Goal: Task Accomplishment & Management: Manage account settings

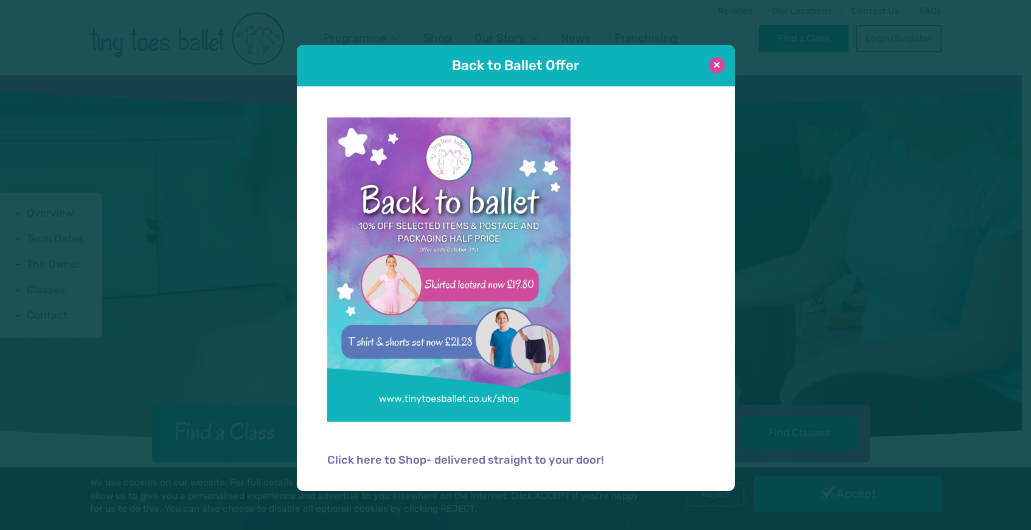
click at [716, 67] on button at bounding box center [717, 65] width 16 height 16
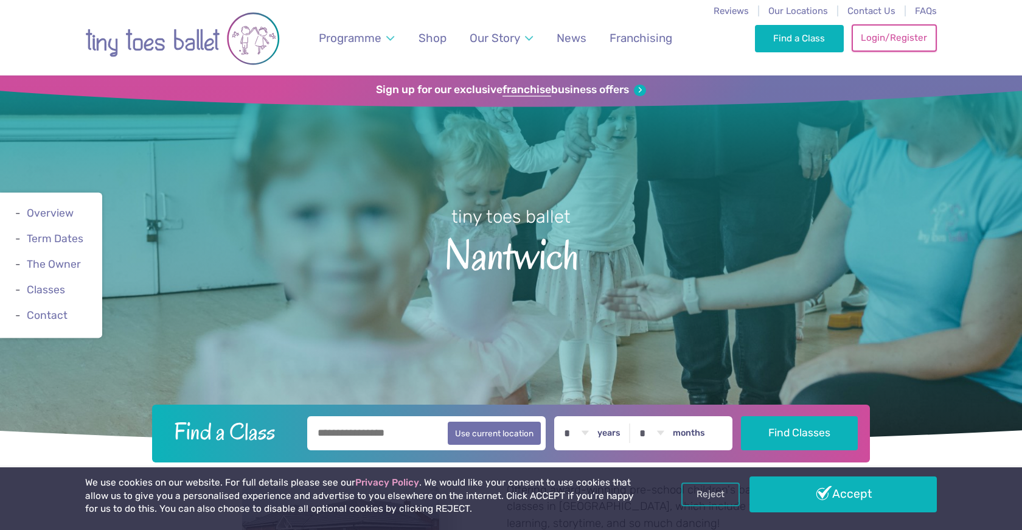
click at [893, 33] on link "Login/Register" at bounding box center [894, 37] width 85 height 27
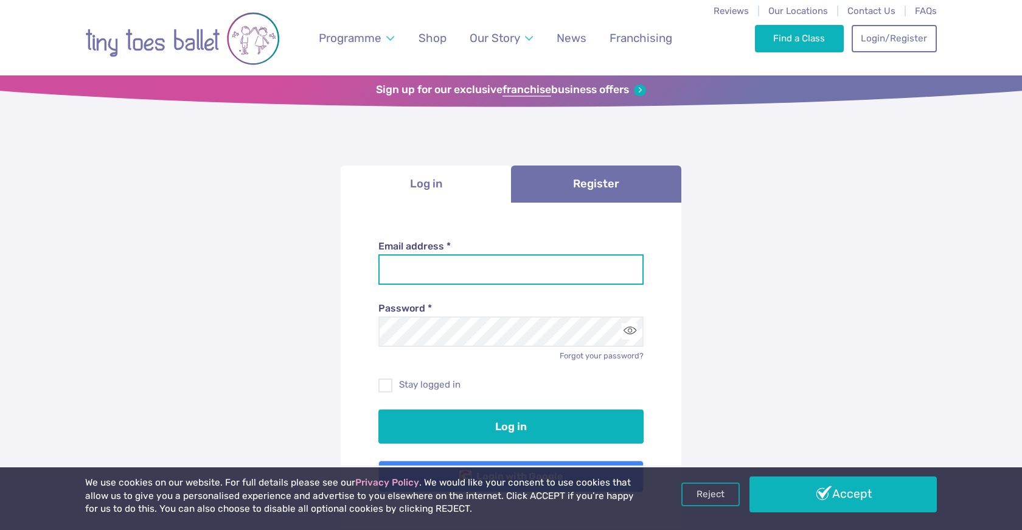
click at [509, 276] on input "Email address *" at bounding box center [512, 269] width 266 height 30
type input "**********"
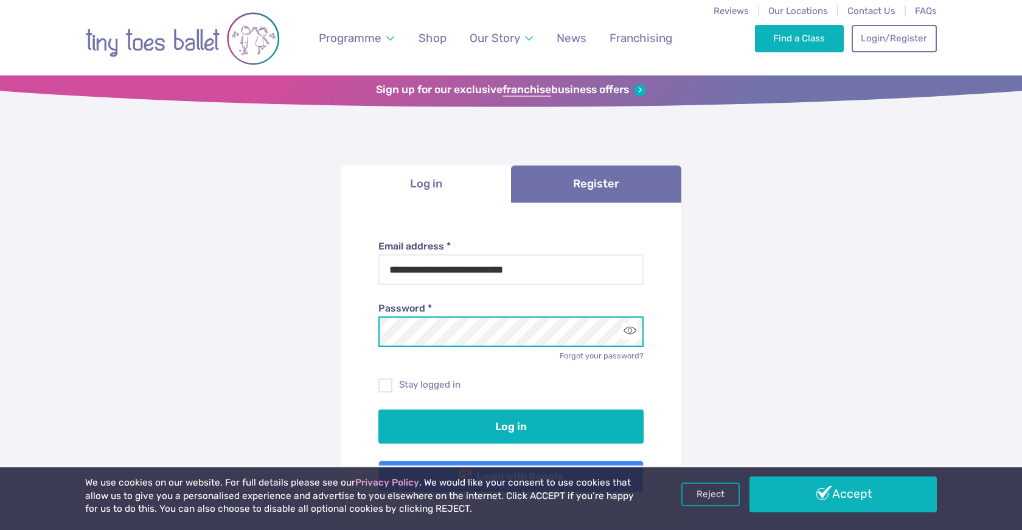
click at [379, 410] on button "Log in" at bounding box center [512, 427] width 266 height 34
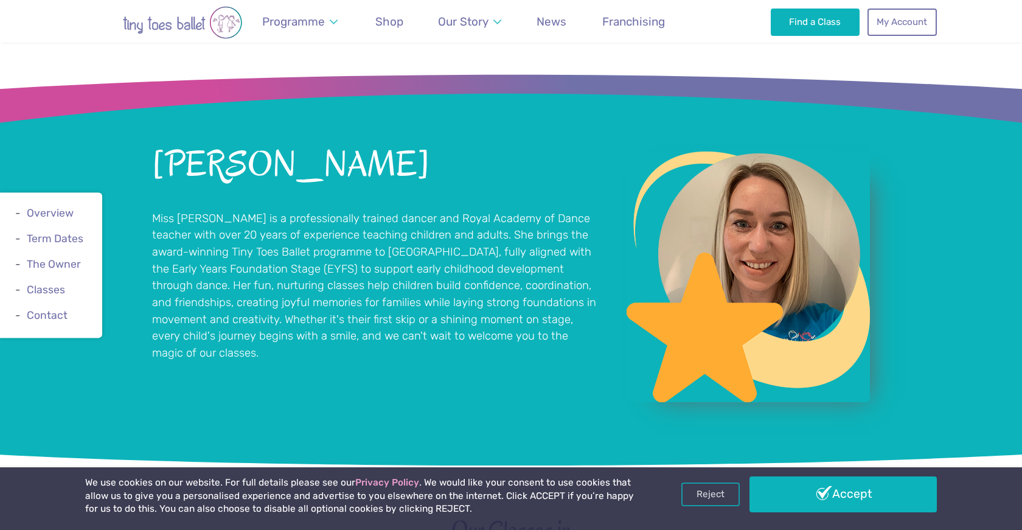
scroll to position [1346, 0]
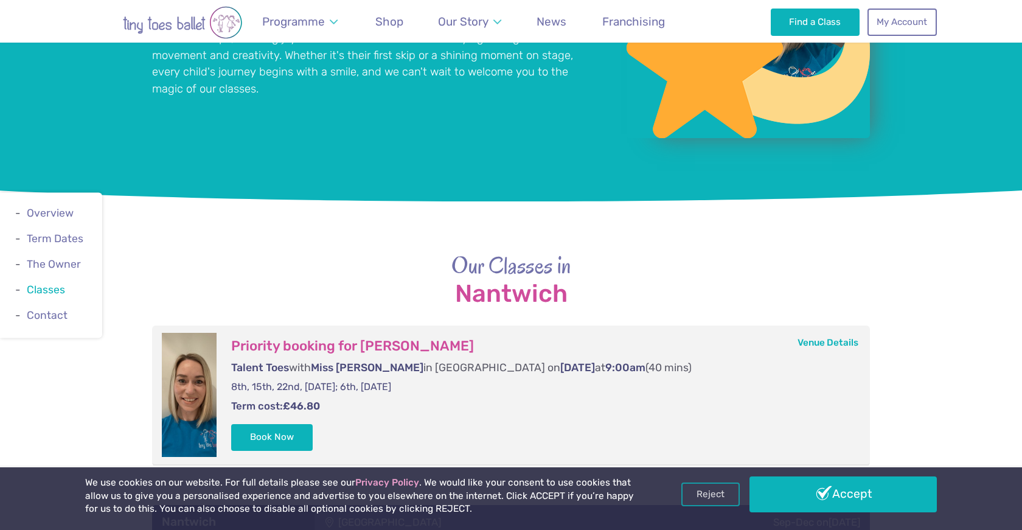
click at [50, 296] on link "Classes" at bounding box center [46, 290] width 38 height 12
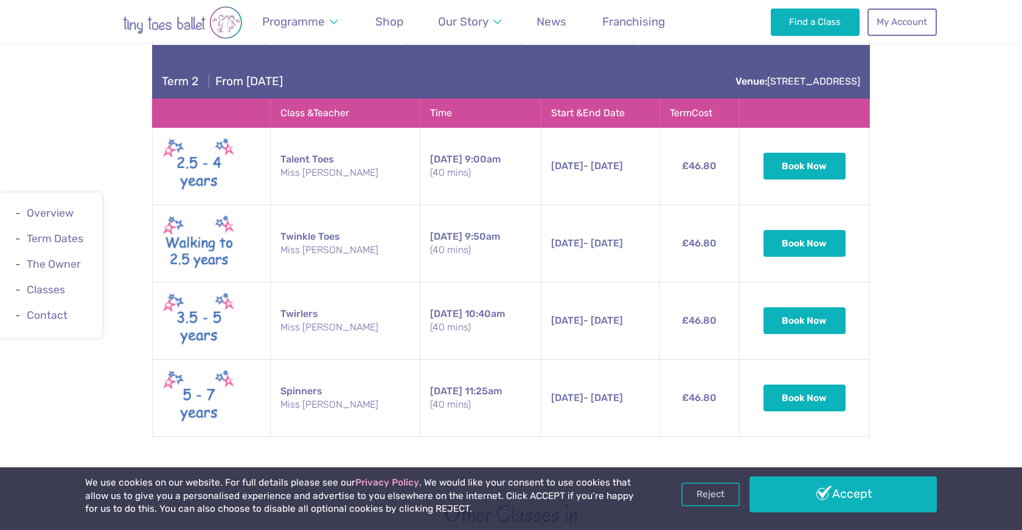
scroll to position [2229, 0]
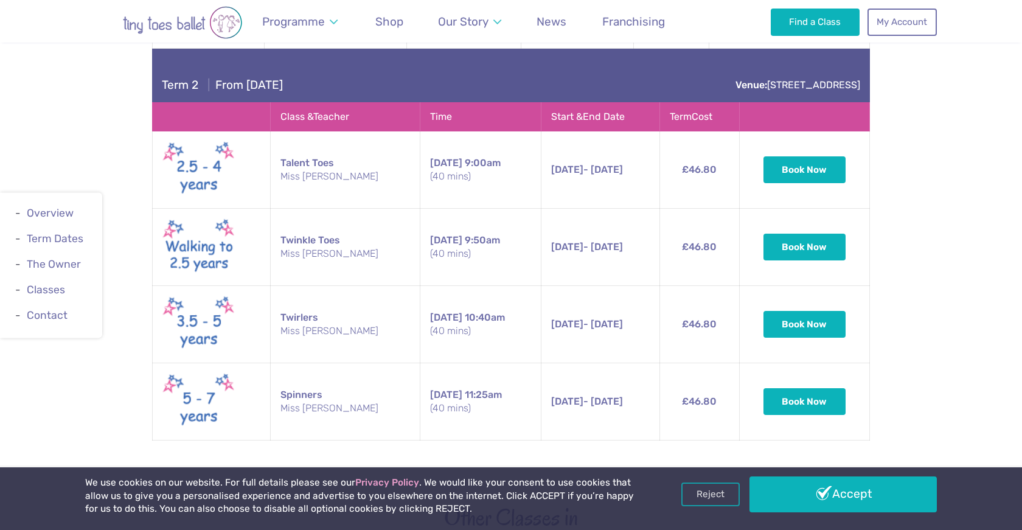
click at [302, 302] on td "Twirlers Miss Liz" at bounding box center [346, 324] width 150 height 77
click at [35, 288] on link "Classes" at bounding box center [46, 290] width 38 height 12
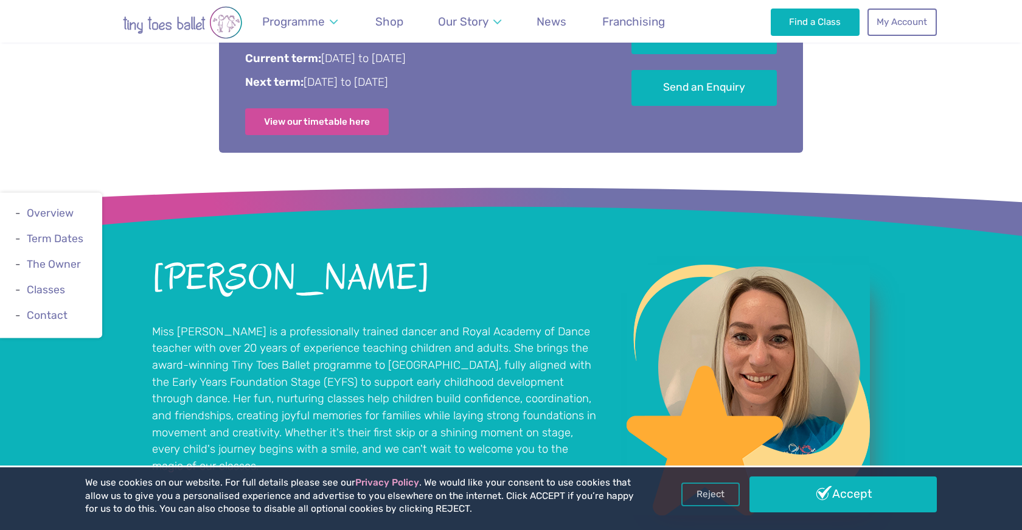
scroll to position [721, 0]
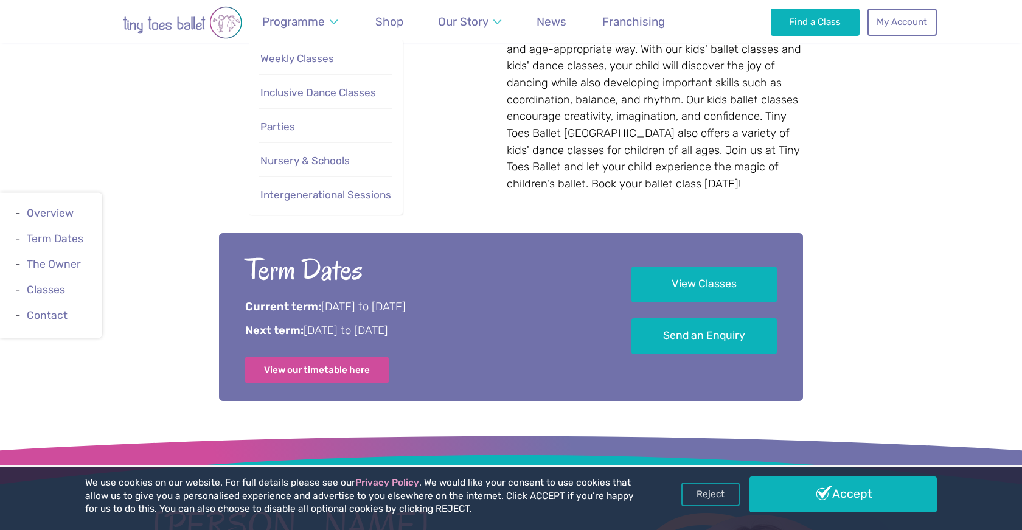
click at [309, 60] on span "Weekly Classes" at bounding box center [297, 58] width 74 height 12
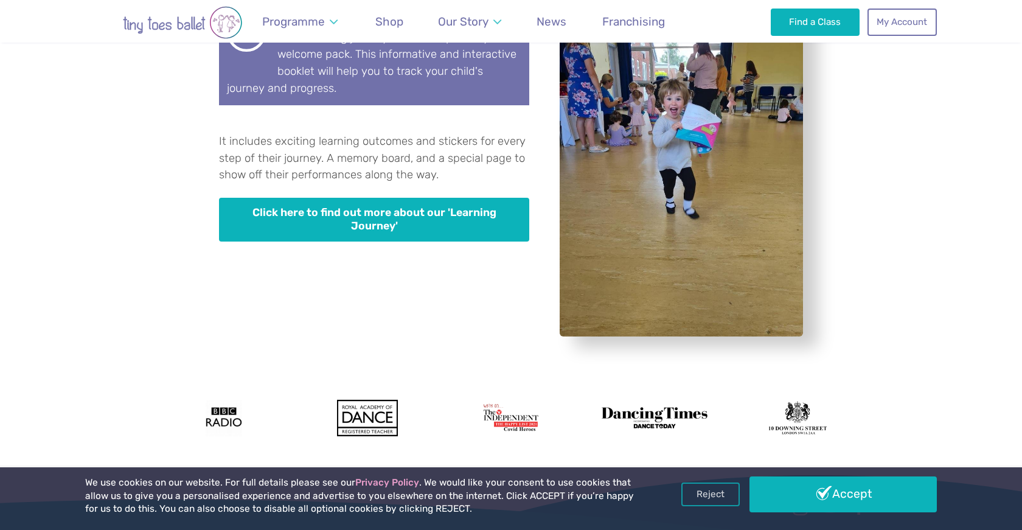
scroll to position [3726, 0]
